Goal: Task Accomplishment & Management: Complete application form

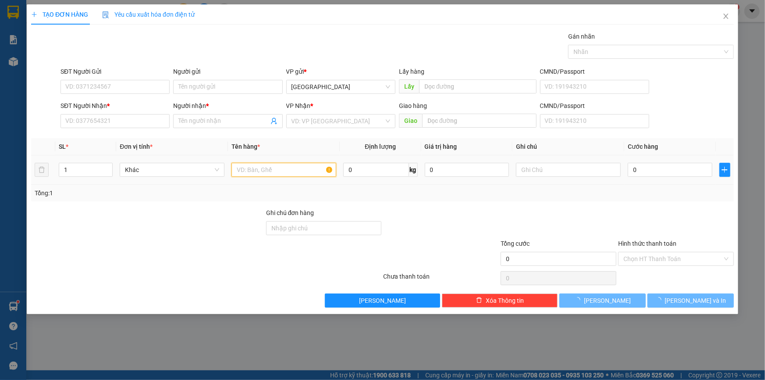
click at [276, 166] on input "text" at bounding box center [284, 170] width 105 height 14
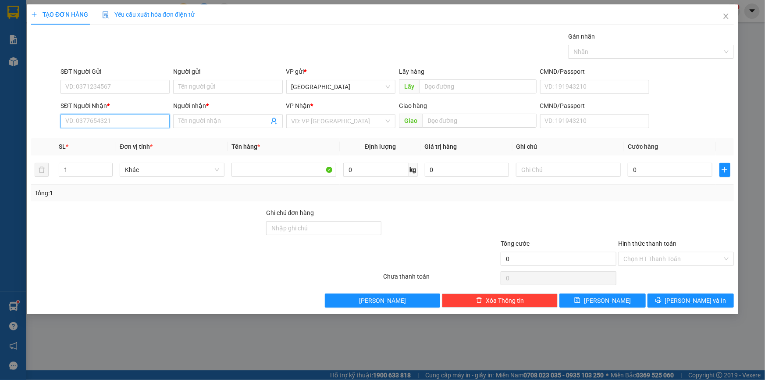
click at [135, 124] on input "SĐT Người Nhận *" at bounding box center [115, 121] width 109 height 14
type input "0933440068"
click at [205, 124] on input "Người nhận *" at bounding box center [223, 121] width 90 height 10
type input "h"
paste input "ẠNH"
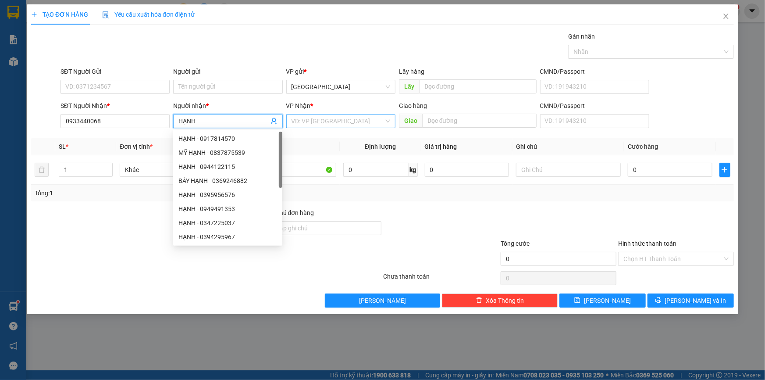
type input "HẠNH"
click at [339, 118] on input "search" at bounding box center [338, 120] width 93 height 13
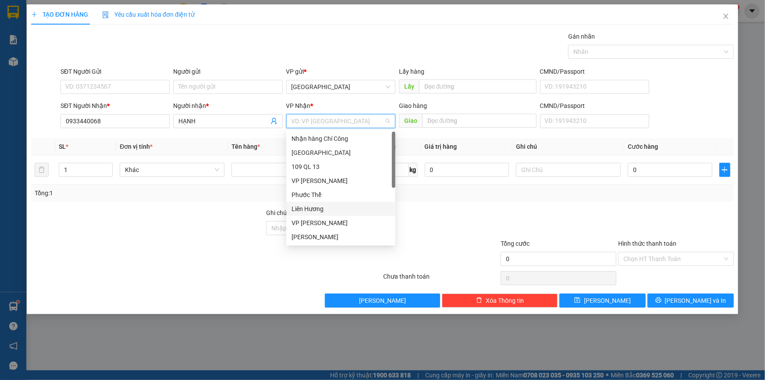
scroll to position [42, 0]
click at [325, 224] on div "VP Chợ Lầu" at bounding box center [341, 223] width 99 height 10
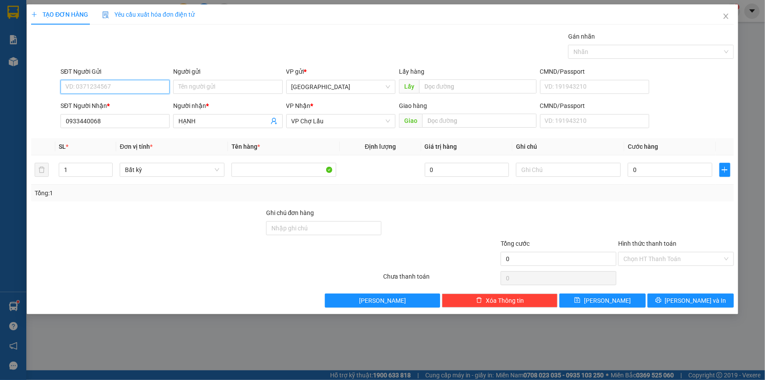
click at [125, 86] on input "SĐT Người Gửi" at bounding box center [115, 87] width 109 height 14
type input "0328197032"
click at [539, 171] on input "text" at bounding box center [568, 170] width 105 height 14
paste input "Ô"
paste input "ỘP"
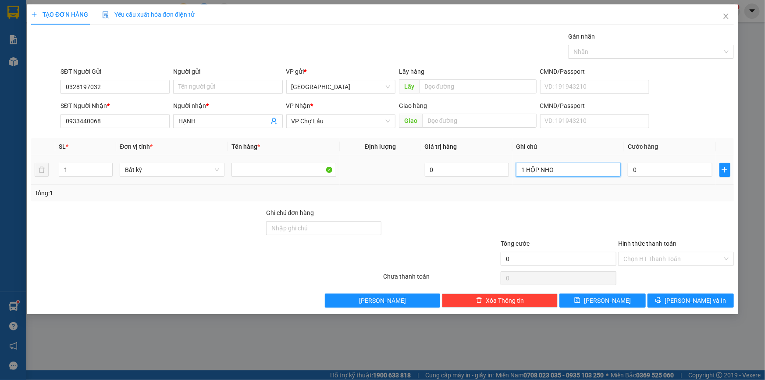
paste input "Ỏ"
paste input "Ô"
paste input "ÓC"
paste input "ẠC"
type input "1 HỘP NHỎ-CÓC XẠC"
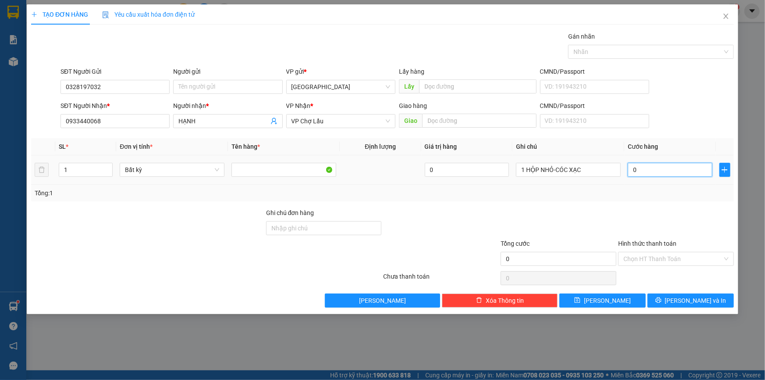
click at [656, 171] on input "0" at bounding box center [670, 170] width 85 height 14
type input "3"
type input "30"
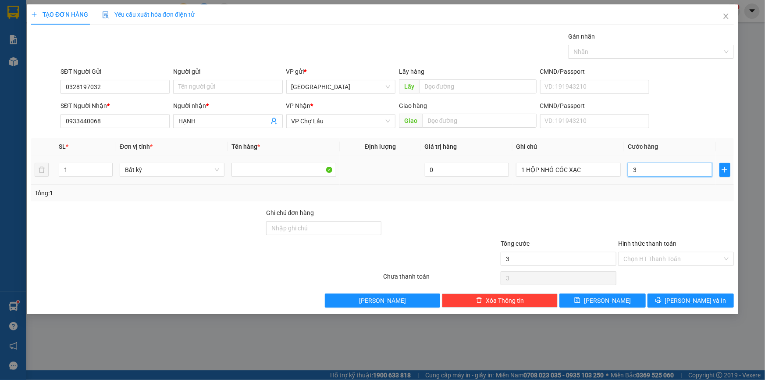
type input "30"
type input "30.000"
click at [663, 198] on div "Tổng: 1" at bounding box center [382, 193] width 703 height 17
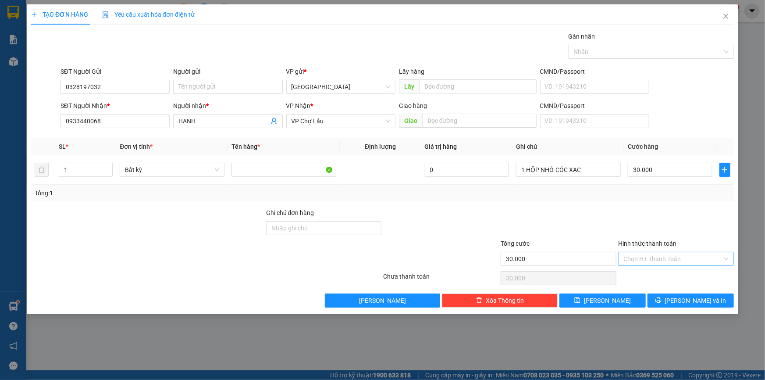
click at [675, 259] on input "Hình thức thanh toán" at bounding box center [672, 258] width 99 height 13
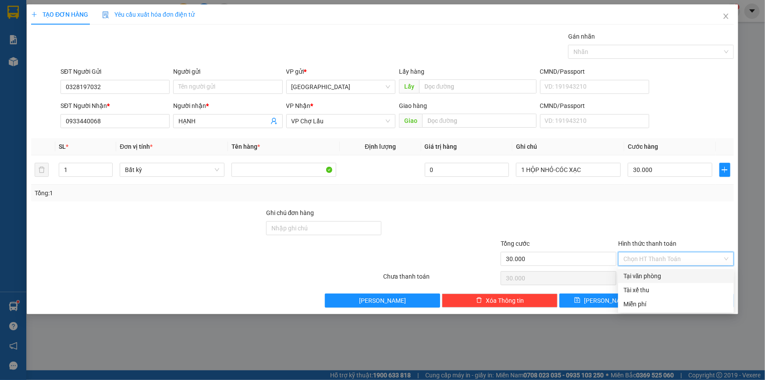
click at [670, 273] on div "Tại văn phòng" at bounding box center [675, 276] width 105 height 10
type input "0"
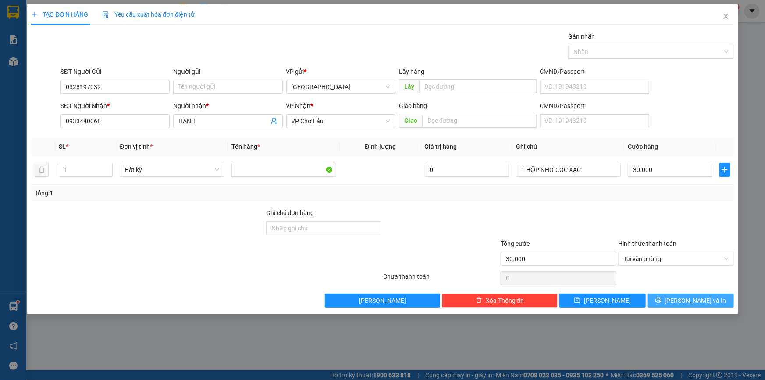
click at [705, 296] on span "Lưu và In" at bounding box center [695, 301] width 61 height 10
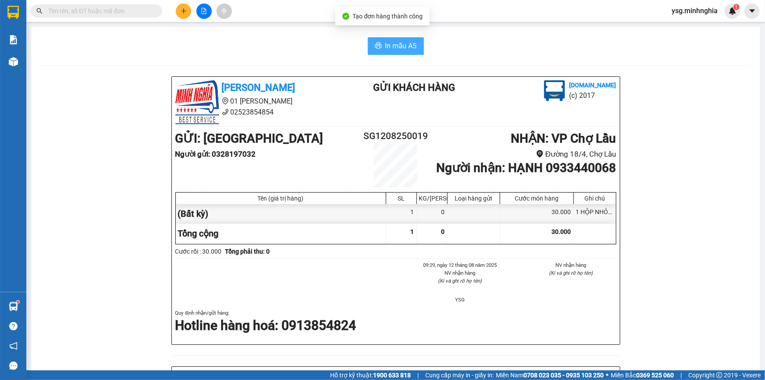
click at [408, 47] on span "In mẫu A5" at bounding box center [401, 45] width 32 height 11
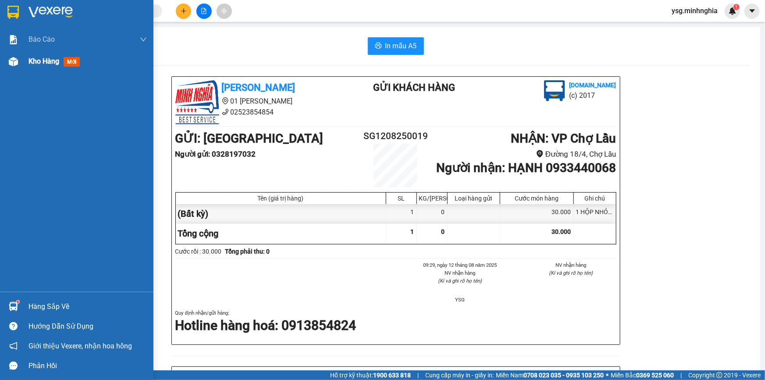
click at [43, 63] on span "Kho hàng" at bounding box center [43, 61] width 31 height 8
